Goal: Information Seeking & Learning: Learn about a topic

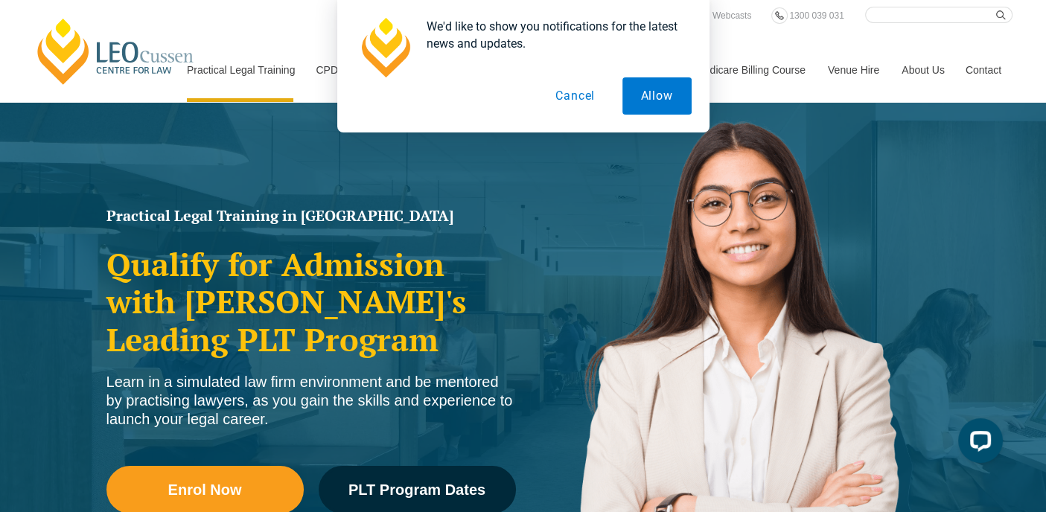
click at [580, 92] on button "Cancel" at bounding box center [575, 95] width 77 height 37
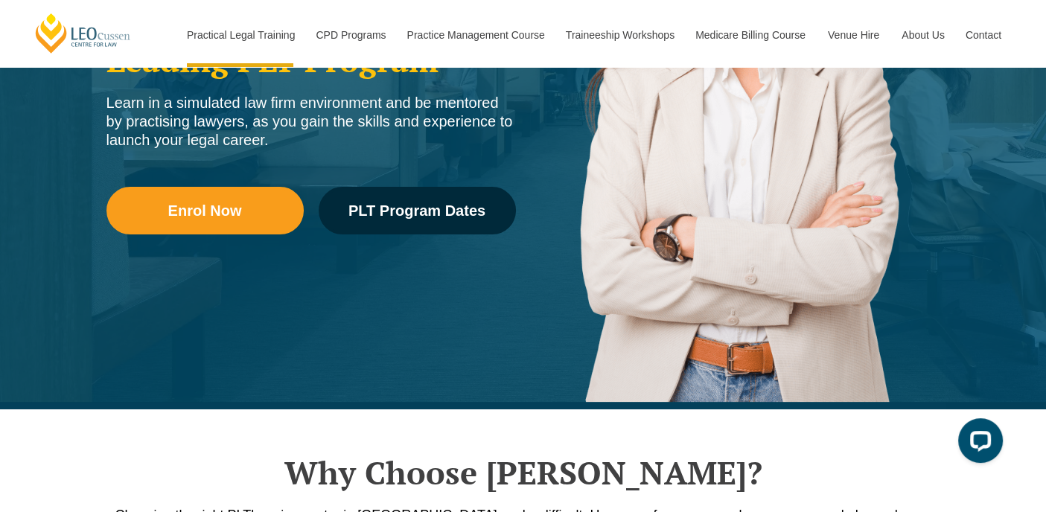
scroll to position [348, 0]
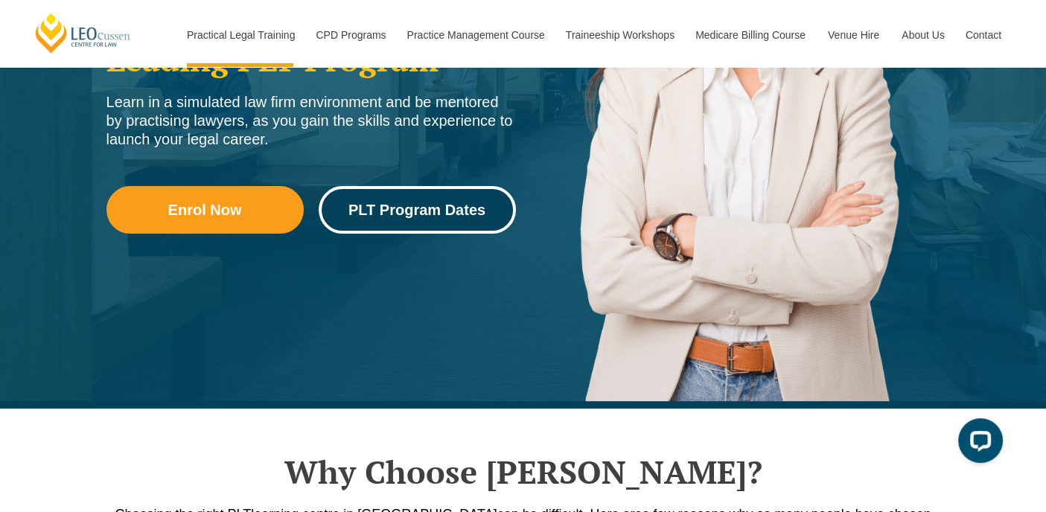
click at [411, 216] on span "PLT Program Dates" at bounding box center [416, 209] width 137 height 15
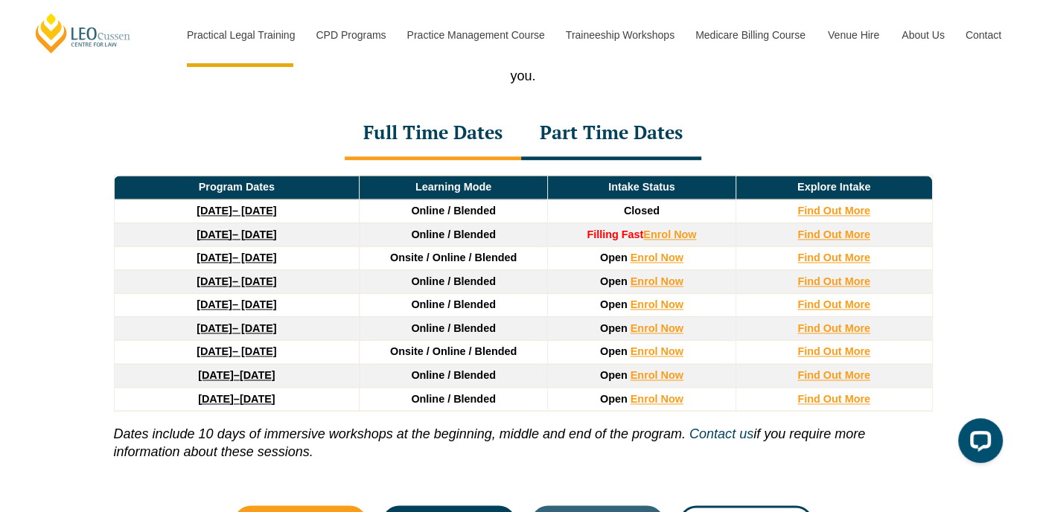
scroll to position [2023, 0]
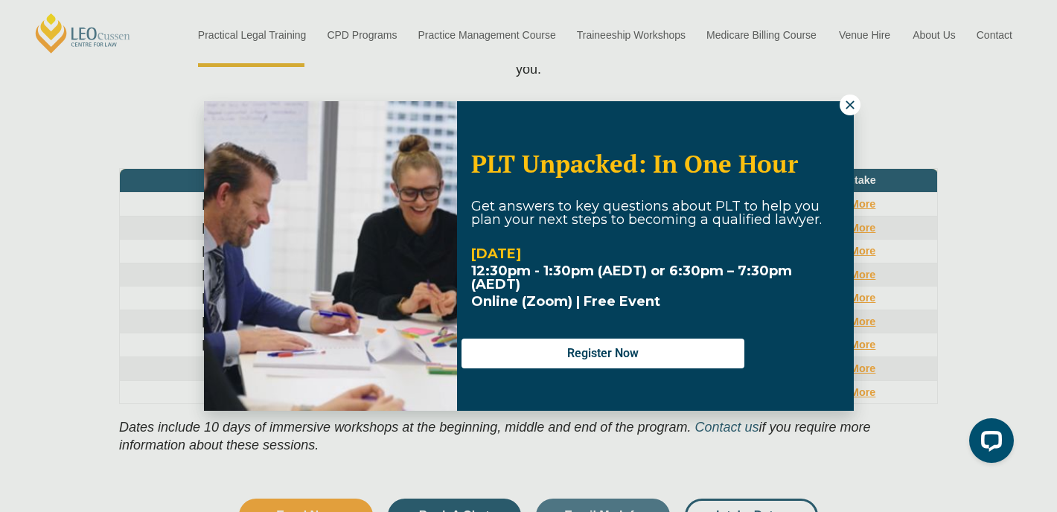
click at [846, 107] on icon at bounding box center [850, 104] width 8 height 8
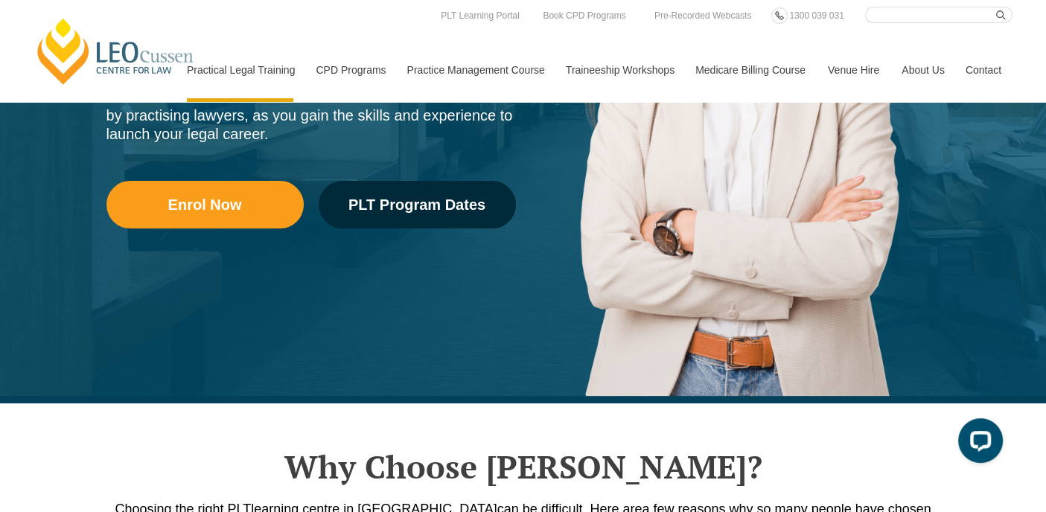
scroll to position [348, 0]
